Goal: Task Accomplishment & Management: Use online tool/utility

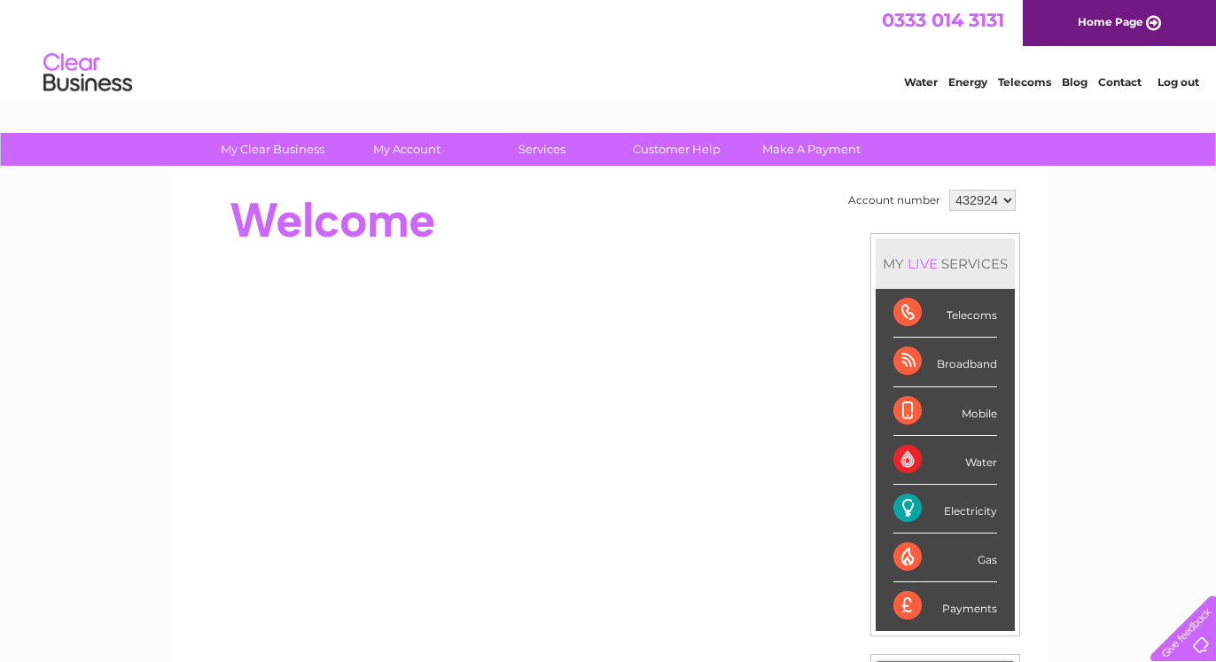
click at [928, 506] on div "Electricity" at bounding box center [946, 509] width 104 height 49
click at [901, 493] on div "Electricity" at bounding box center [946, 509] width 104 height 49
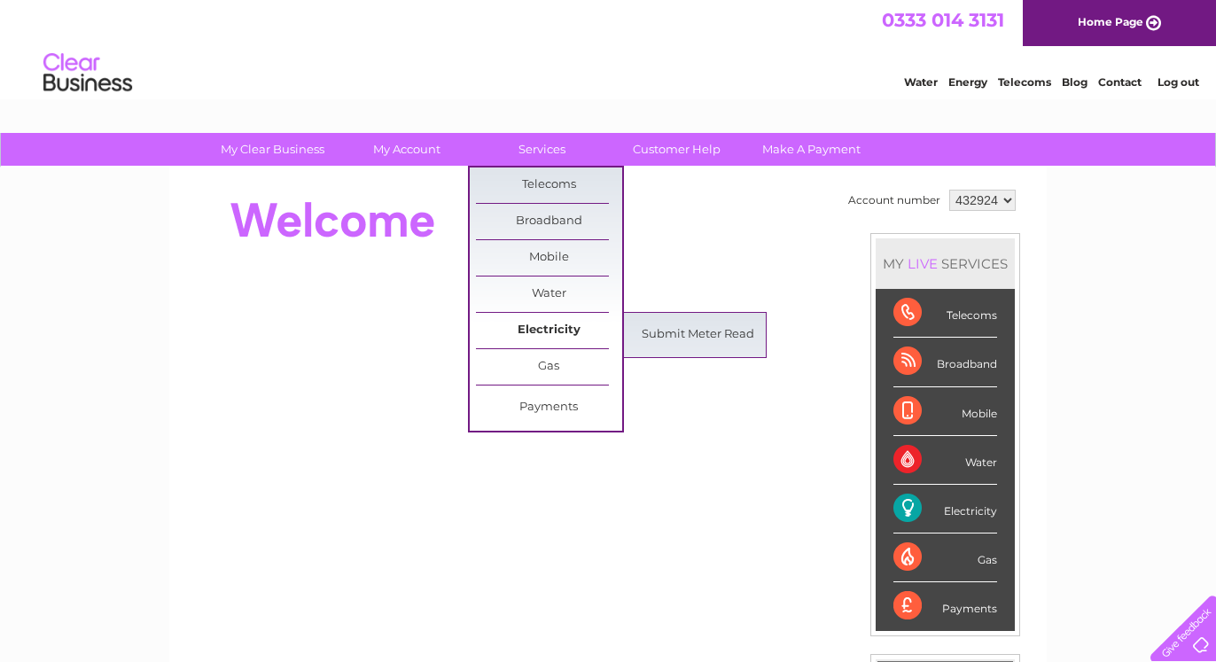
click at [554, 331] on link "Electricity" at bounding box center [549, 330] width 146 height 35
click at [685, 338] on link "Submit Meter Read" at bounding box center [698, 334] width 146 height 35
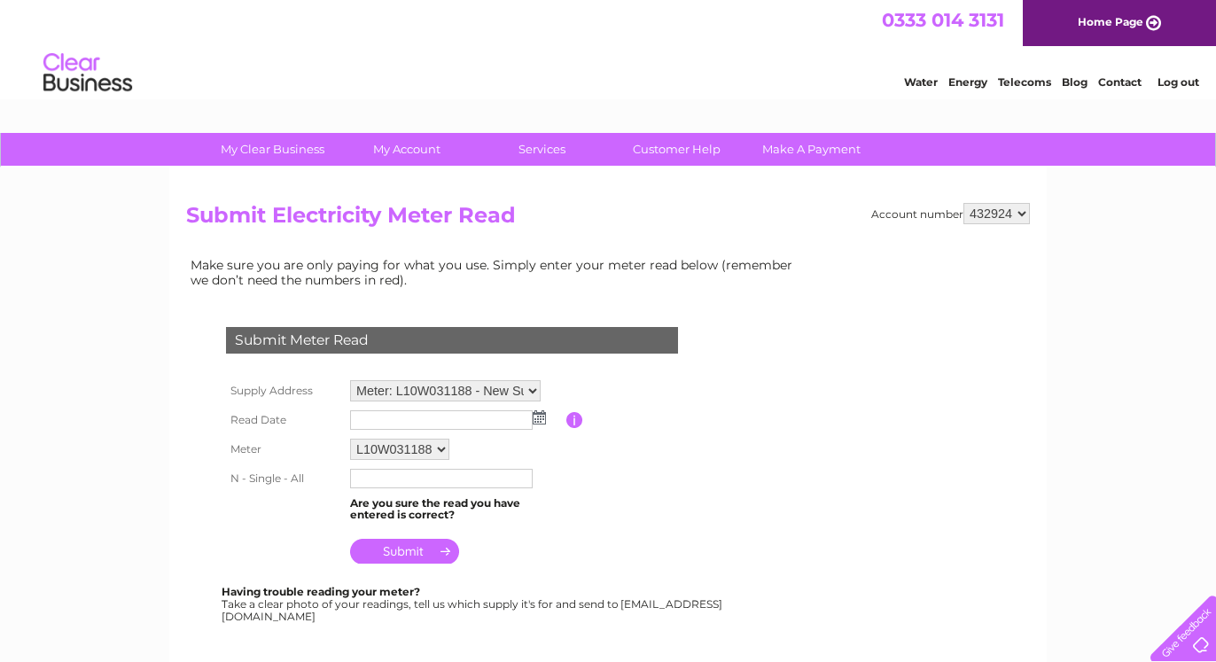
click at [541, 415] on img at bounding box center [539, 417] width 13 height 14
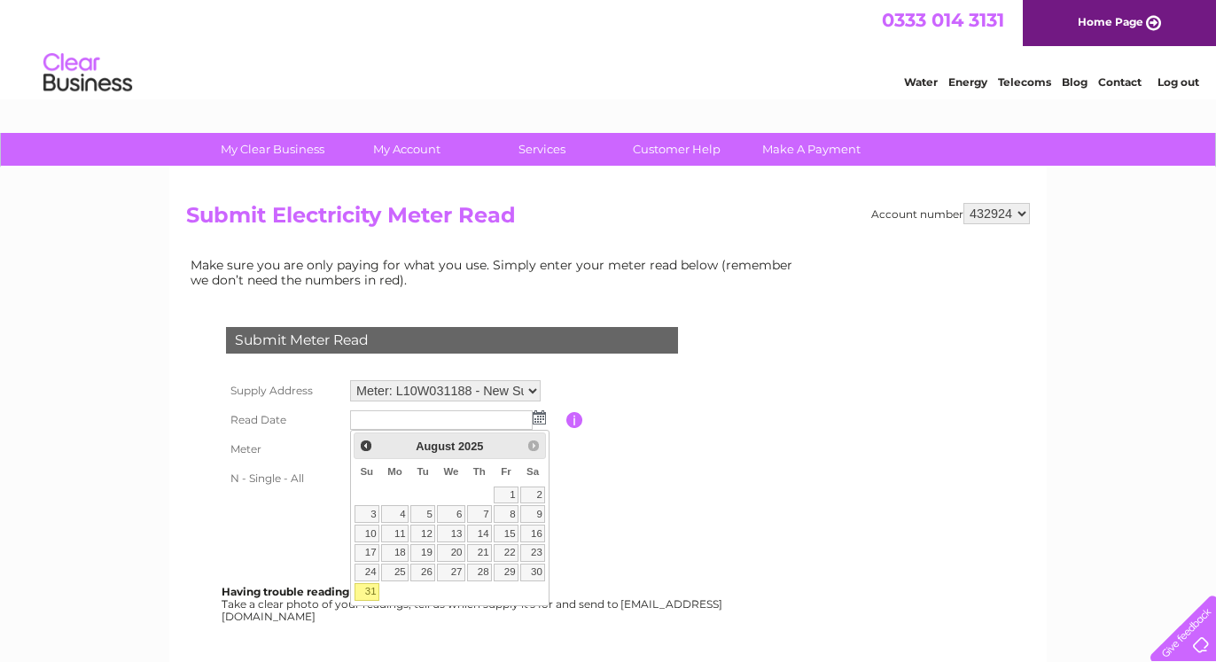
click at [364, 593] on link "31" at bounding box center [367, 592] width 25 height 18
type input "[DATE]"
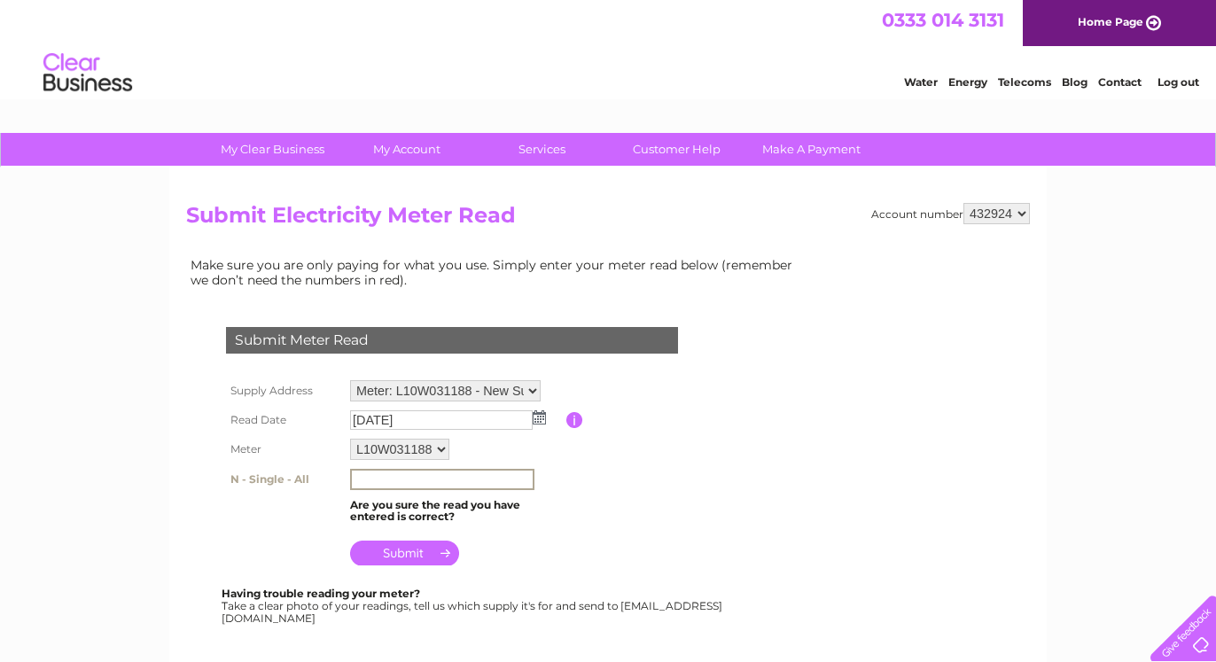
click at [384, 480] on input "text" at bounding box center [442, 479] width 184 height 21
type input "74745"
click at [573, 472] on table "Supply Address Meter: L10W031188 - New Supply Rear Of Erw Isaf, cellam, sa48 8h…" at bounding box center [474, 472] width 504 height 193
click at [350, 380] on select "Meter: L10W031188 - New Supply Rear Of Erw Isaf, cellam, sa48 8hu, SA48 8HU Met…" at bounding box center [445, 390] width 191 height 21
click at [536, 387] on select "Meter: L10W031188 - New Supply Rear Of Erw Isaf, cellam, sa48 8hu, SA48 8HU Met…" at bounding box center [445, 391] width 191 height 23
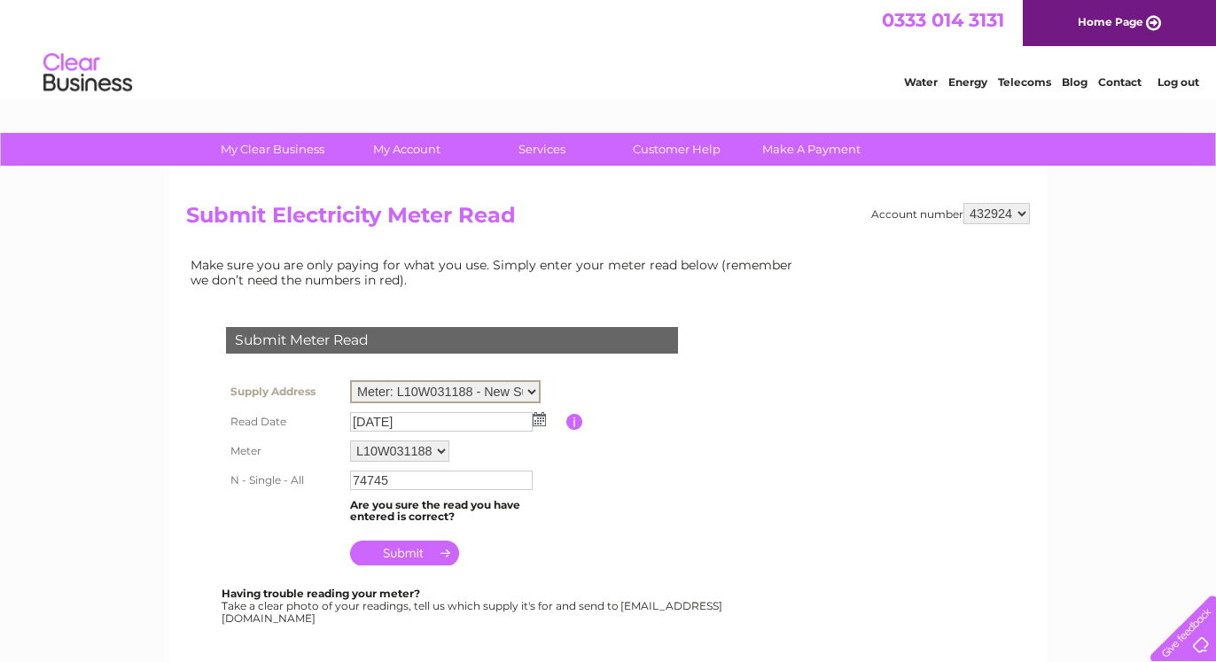
click at [394, 553] on input "submit" at bounding box center [404, 553] width 109 height 25
